Goal: Transaction & Acquisition: Download file/media

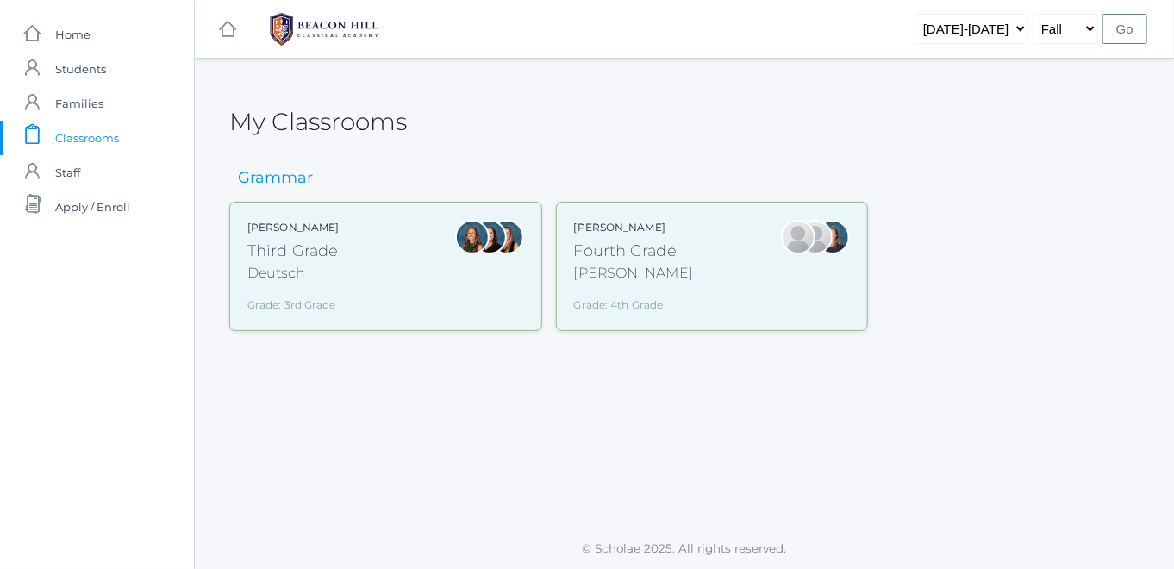
click at [458, 262] on div at bounding box center [472, 266] width 34 height 93
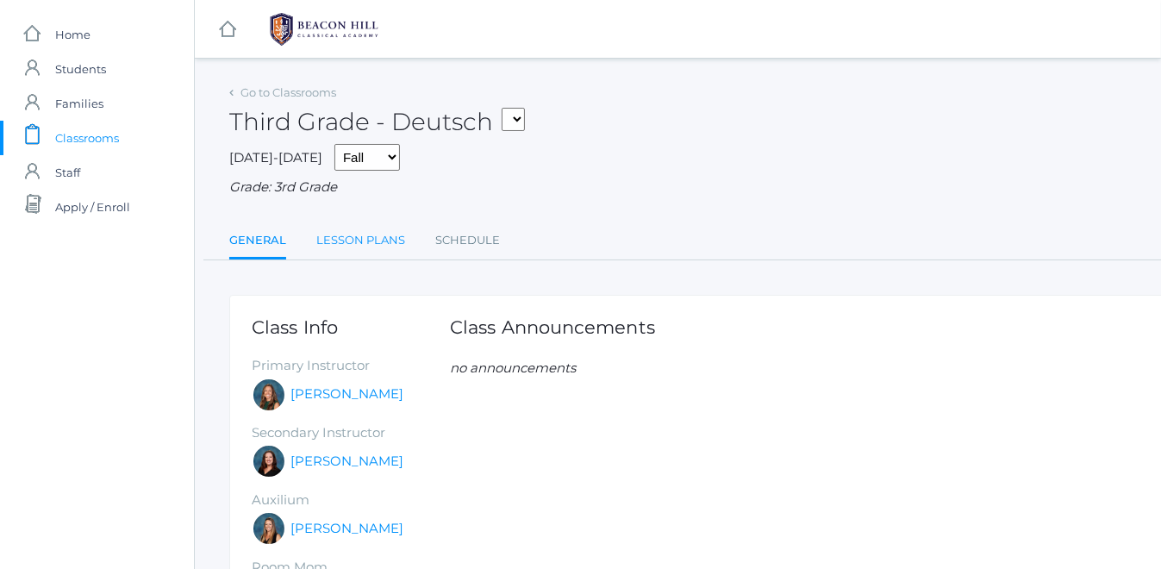
click at [352, 240] on link "Lesson Plans" at bounding box center [360, 240] width 89 height 34
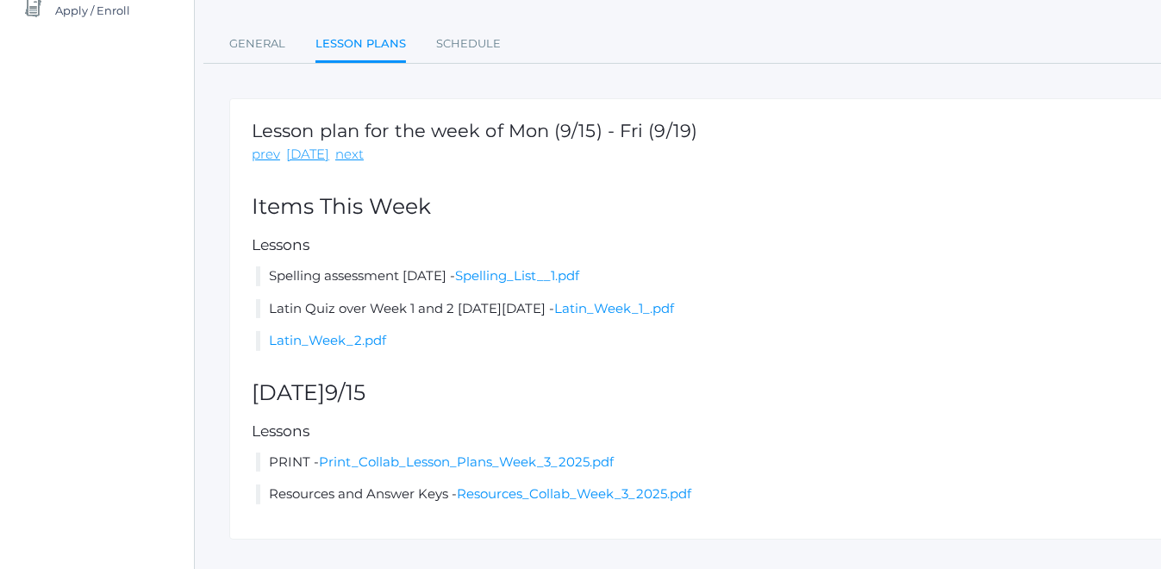
scroll to position [230, 0]
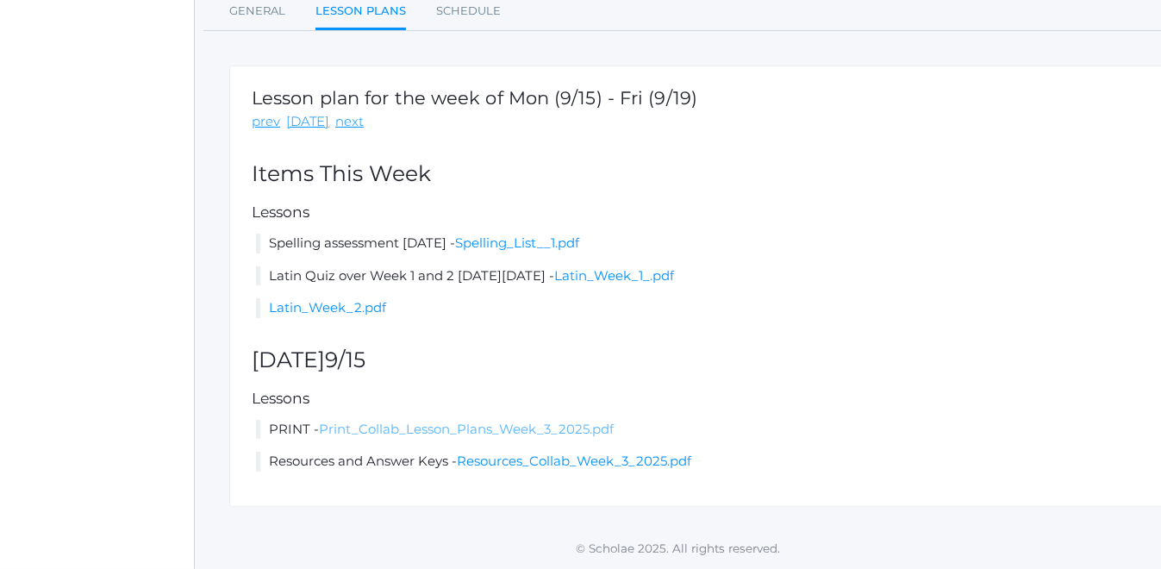
click at [535, 424] on link "Print_Collab_Lesson_Plans_Week_3_2025.pdf" at bounding box center [466, 428] width 295 height 16
